Goal: Task Accomplishment & Management: Use online tool/utility

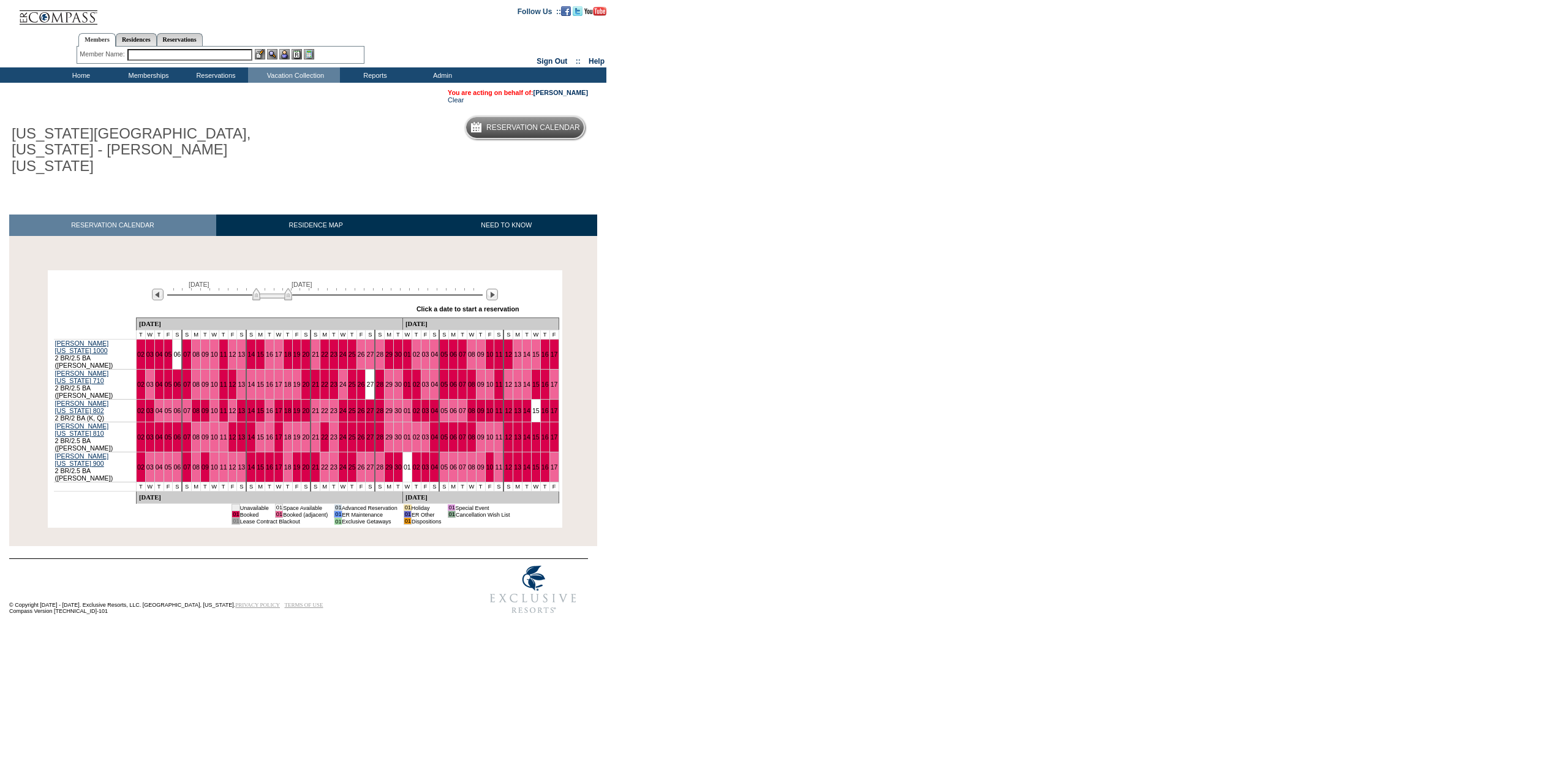
click at [197, 60] on input "text" at bounding box center [190, 54] width 125 height 12
click at [188, 66] on div "[PERSON_NAME], [PERSON_NAME] ([EMAIL_ADDRESS][DOMAIN_NAME])" at bounding box center [266, 68] width 269 height 8
type input "[PERSON_NAME] ([EMAIL_ADDRESS][DOMAIN_NAME])"
click at [285, 54] on img at bounding box center [284, 54] width 10 height 10
click at [366, 380] on link "27" at bounding box center [370, 384] width 8 height 8
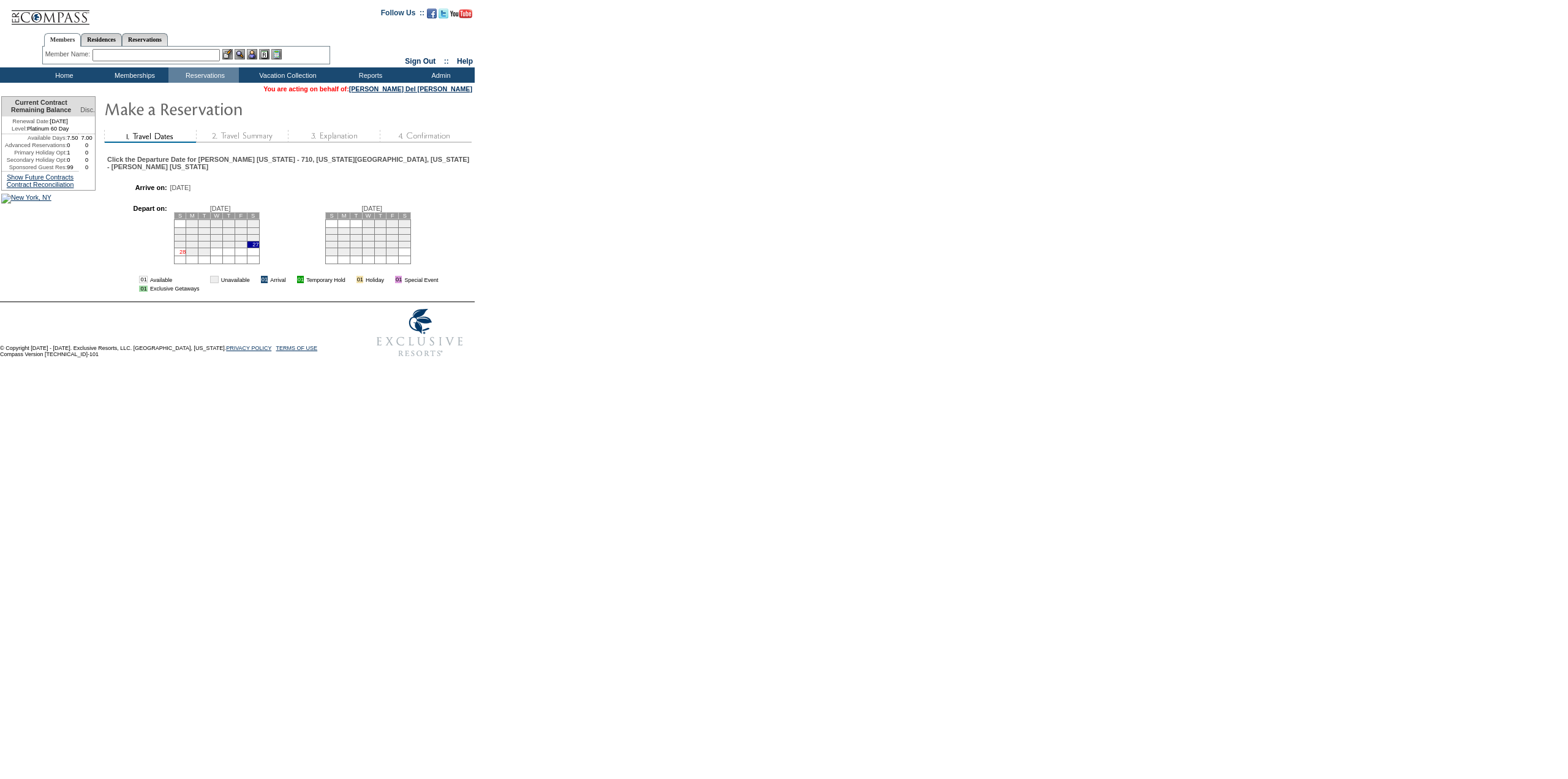
click at [186, 255] on link "28" at bounding box center [182, 252] width 6 height 6
